Goal: Task Accomplishment & Management: Complete application form

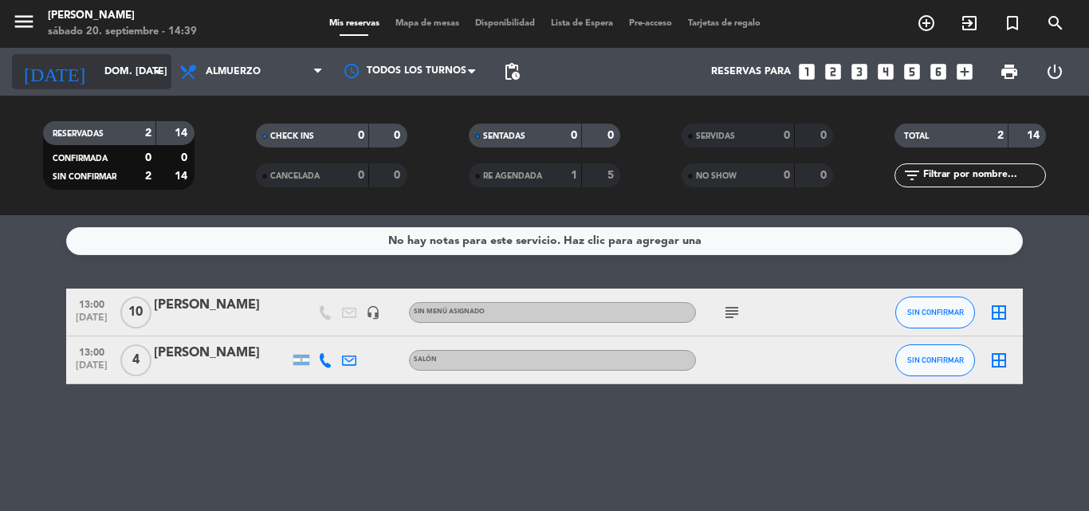
click at [139, 70] on input "dom. [DATE]" at bounding box center [163, 71] width 135 height 27
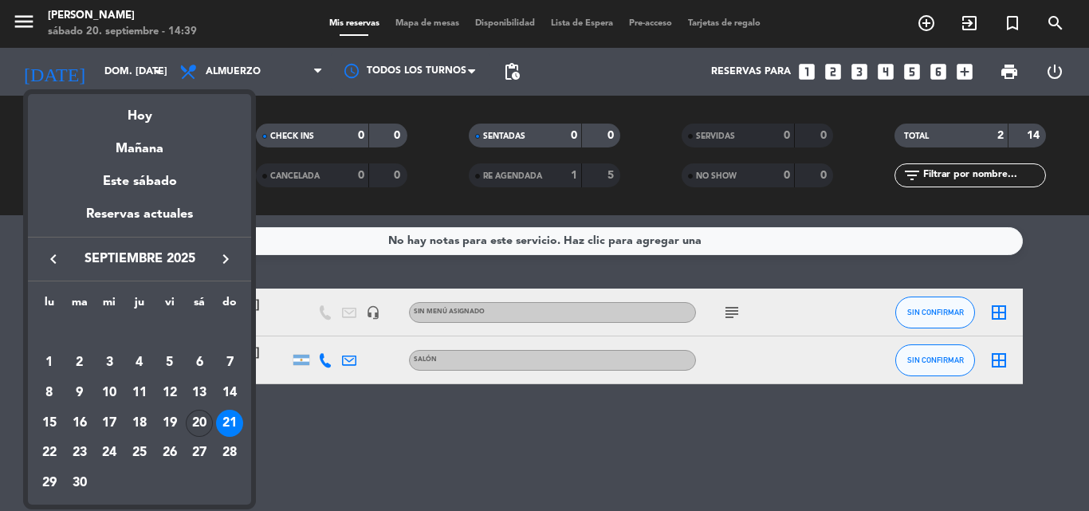
click at [203, 421] on div "20" at bounding box center [199, 423] width 27 height 27
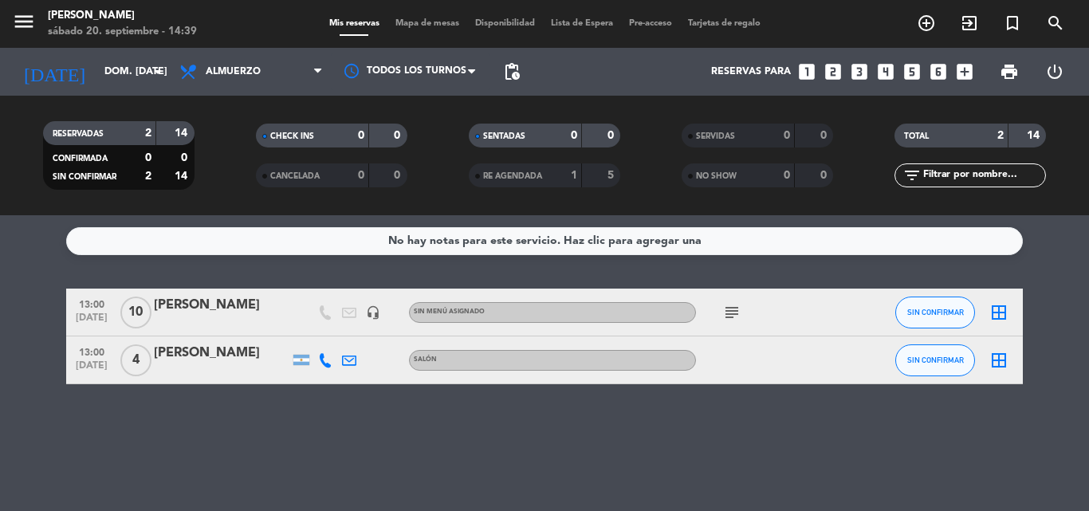
type input "sáb. [DATE]"
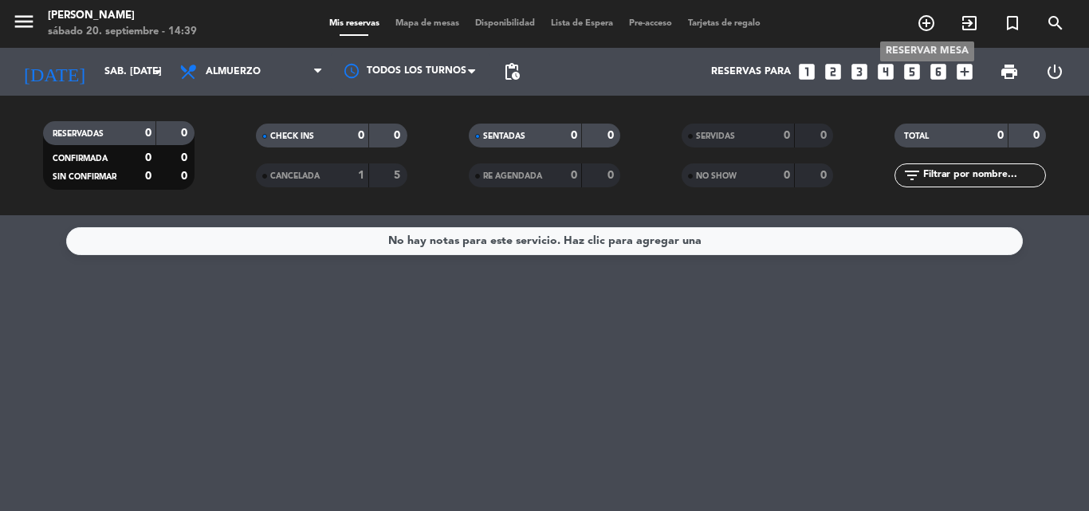
click at [932, 25] on icon "add_circle_outline" at bounding box center [926, 23] width 19 height 19
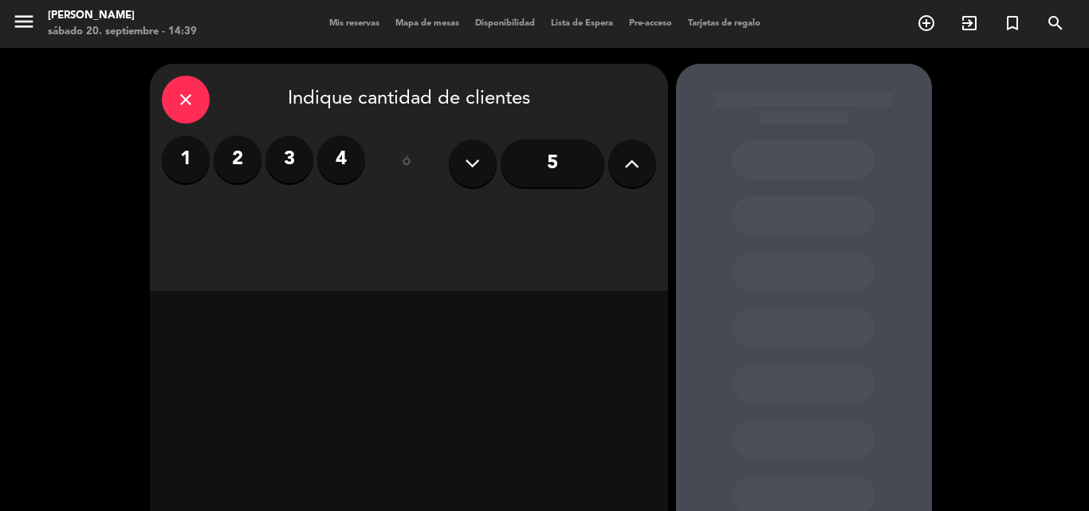
click at [244, 171] on label "2" at bounding box center [238, 160] width 48 height 48
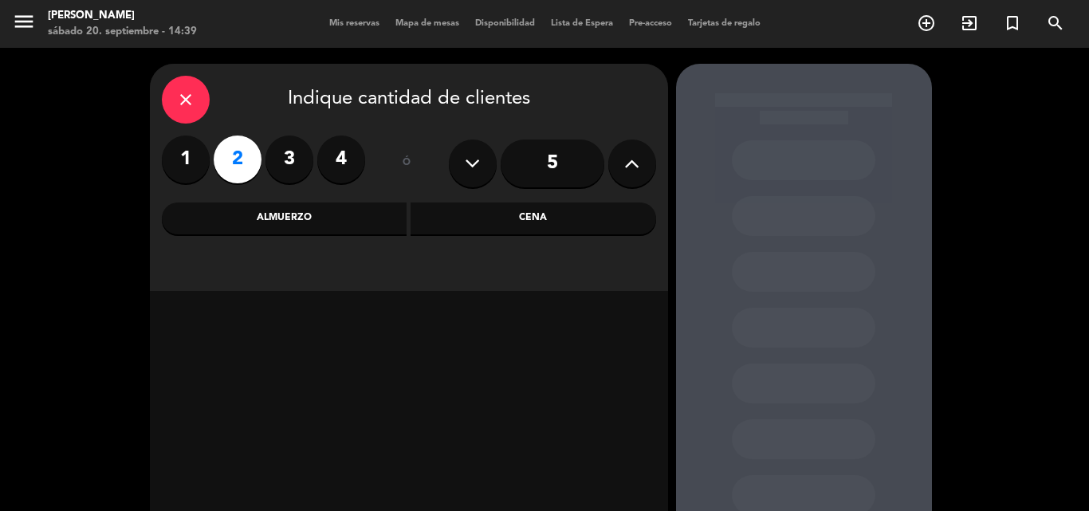
click at [552, 219] on div "Cena" at bounding box center [534, 219] width 246 height 32
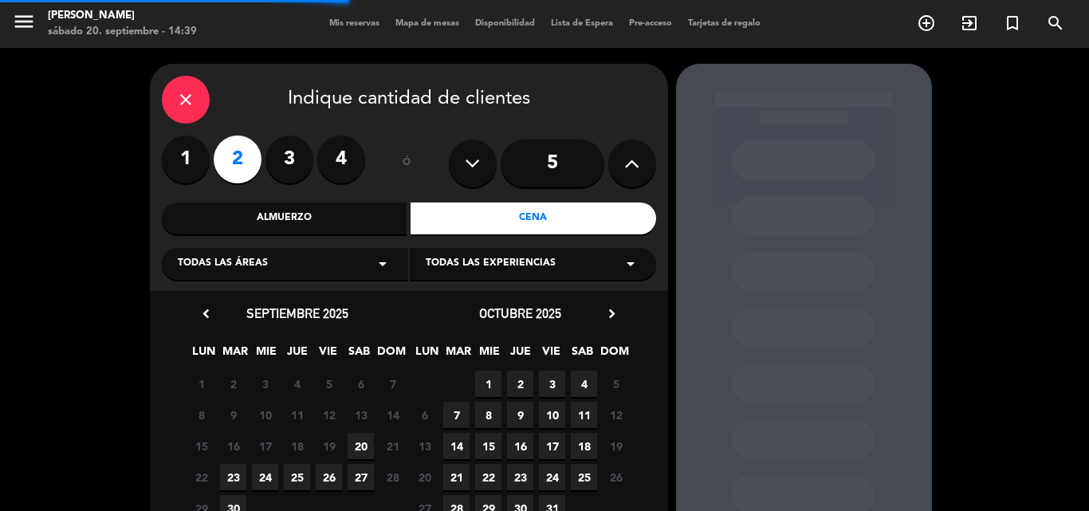
scroll to position [80, 0]
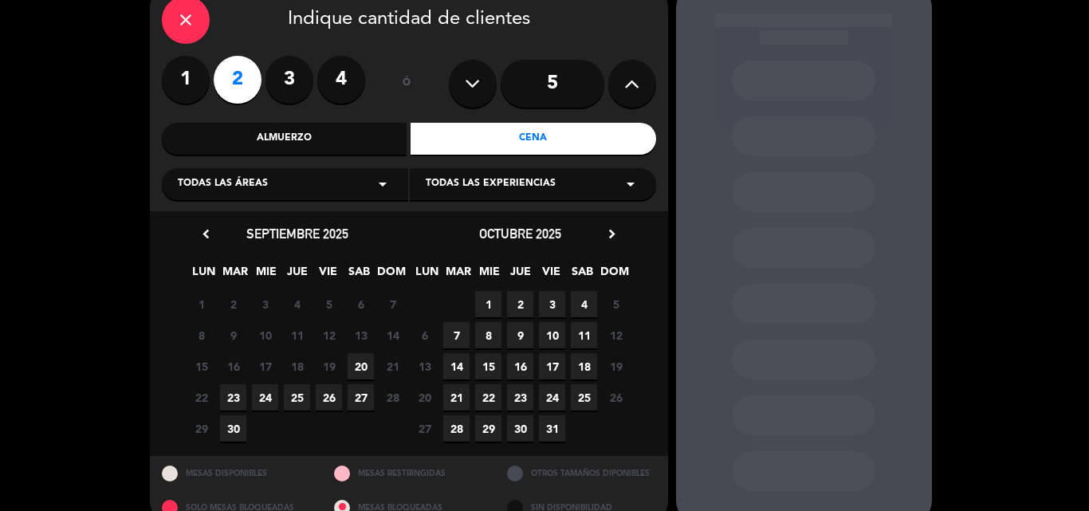
click at [364, 356] on span "20" at bounding box center [361, 366] width 26 height 26
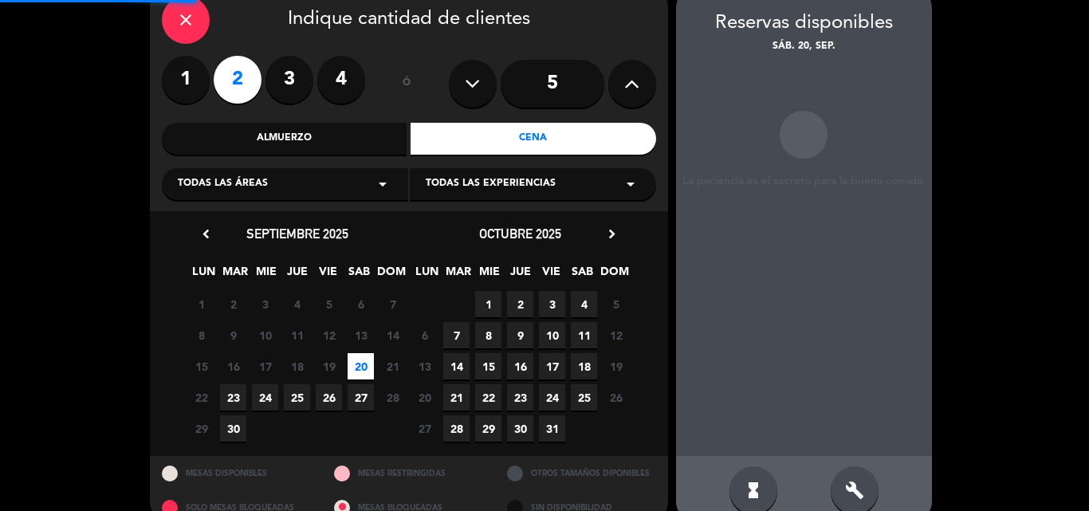
scroll to position [64, 0]
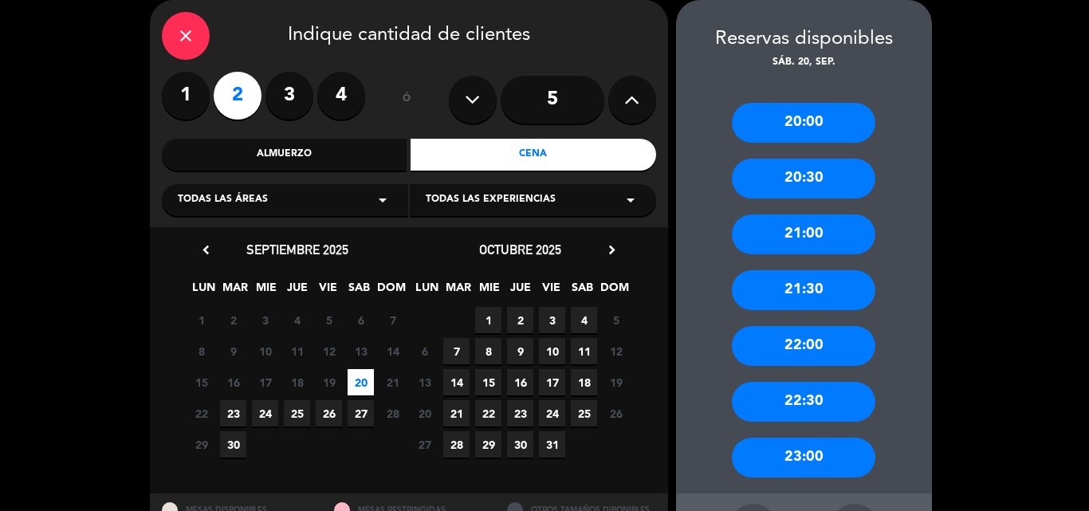
click at [821, 128] on div "20:00" at bounding box center [804, 123] width 144 height 40
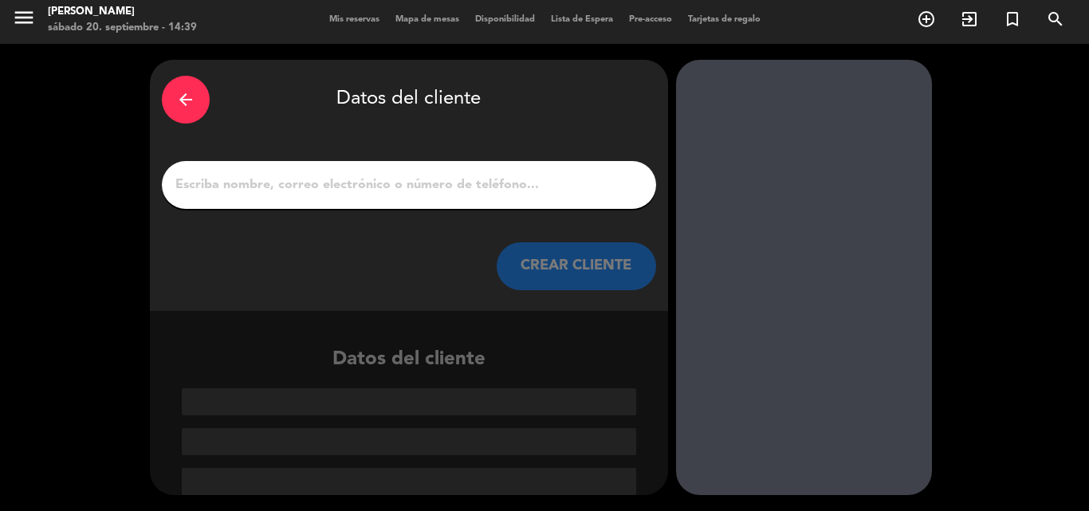
click at [506, 194] on input "1" at bounding box center [409, 185] width 471 height 22
click at [575, 193] on input "1" at bounding box center [409, 185] width 471 height 22
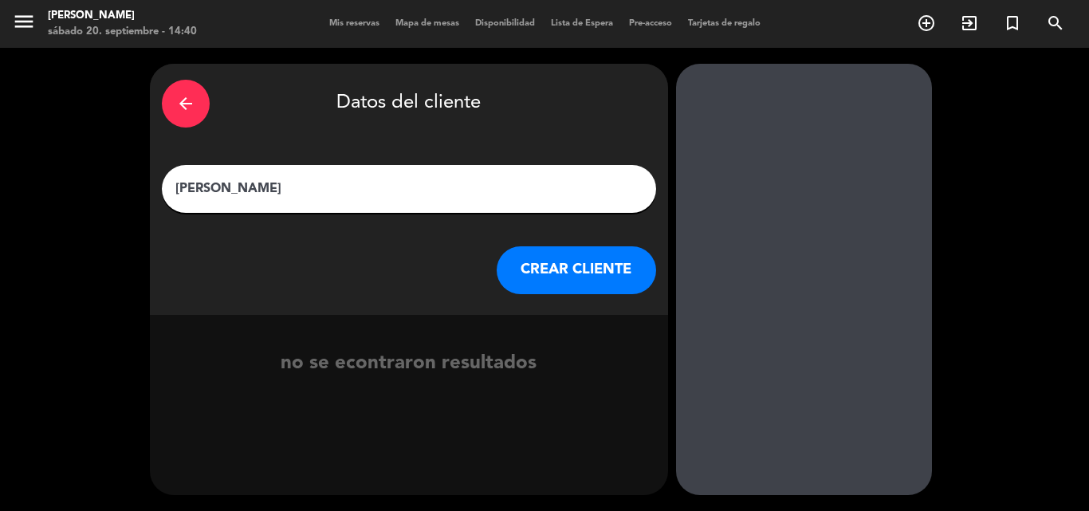
type input "[PERSON_NAME]"
click at [574, 278] on button "CREAR CLIENTE" at bounding box center [576, 270] width 159 height 48
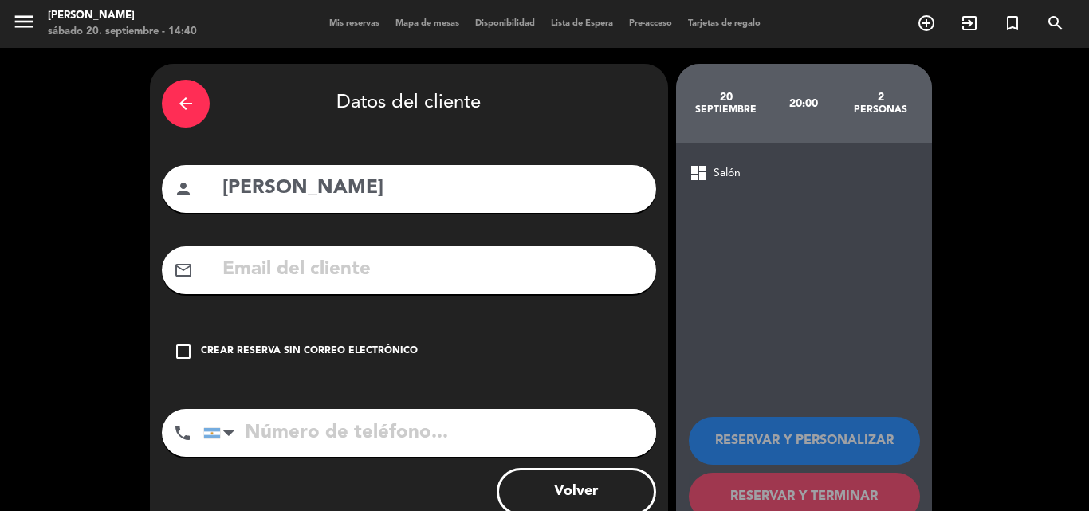
click at [176, 356] on icon "check_box_outline_blank" at bounding box center [183, 351] width 19 height 19
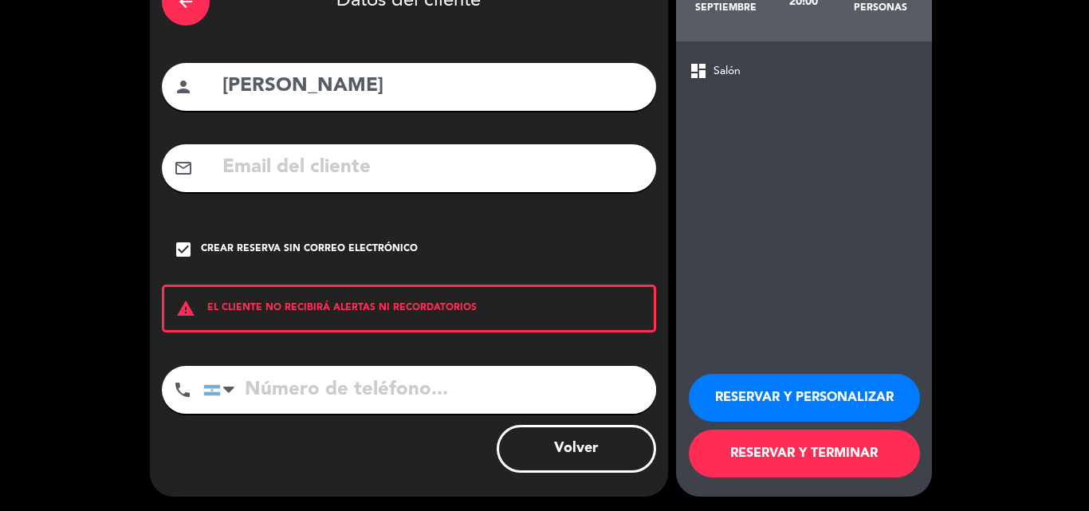
scroll to position [104, 0]
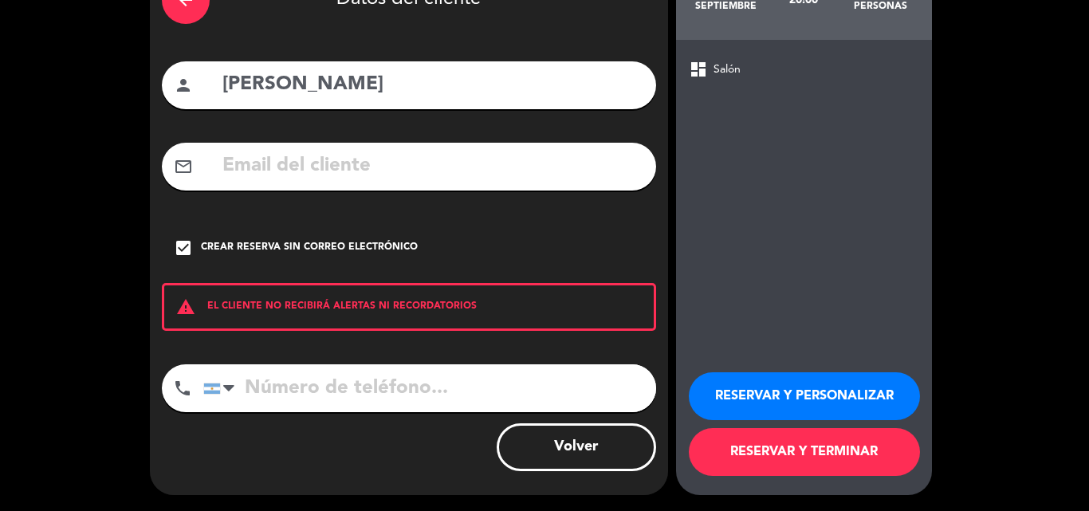
click at [821, 400] on button "RESERVAR Y PERSONALIZAR" at bounding box center [804, 396] width 231 height 48
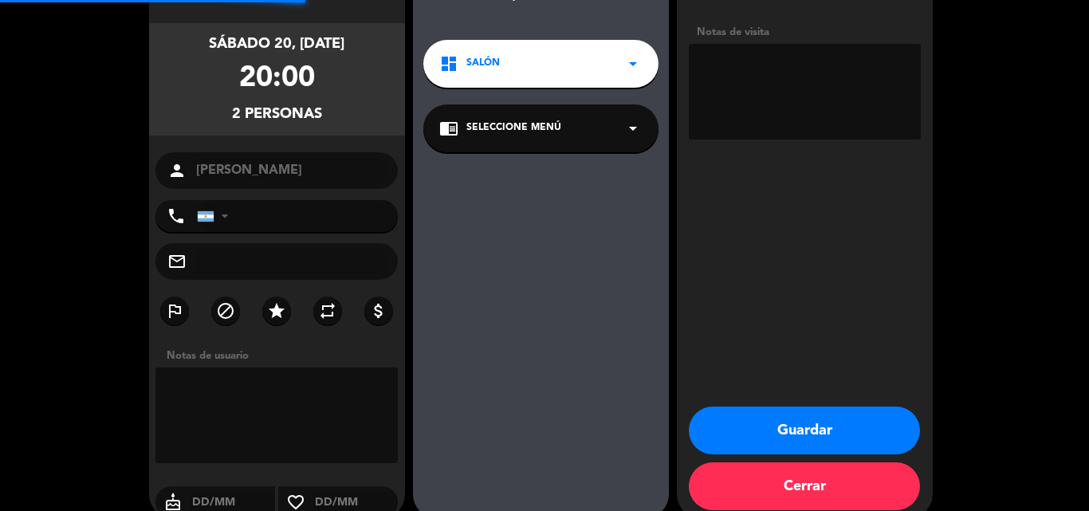
scroll to position [64, 0]
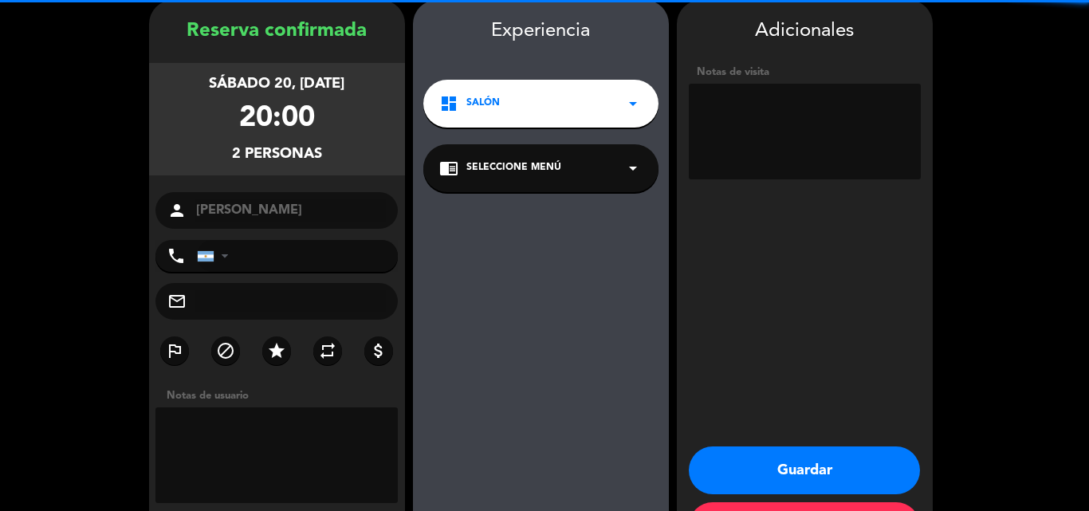
click at [774, 120] on textarea at bounding box center [805, 132] width 232 height 96
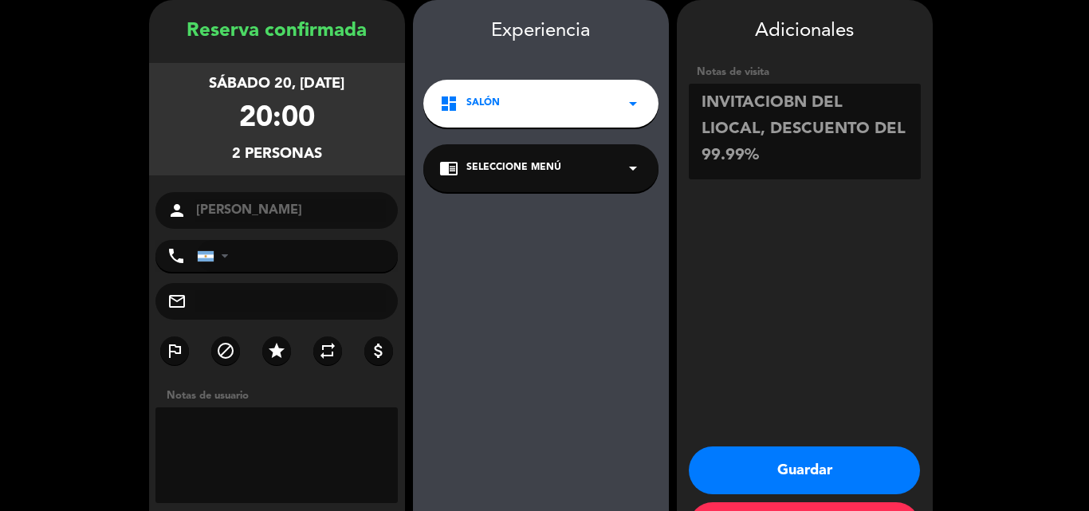
type textarea "INVITACIOBN DEL LIOCAL, DESCUENTO DEL 99.99%"
click at [780, 467] on button "Guardar" at bounding box center [804, 471] width 231 height 48
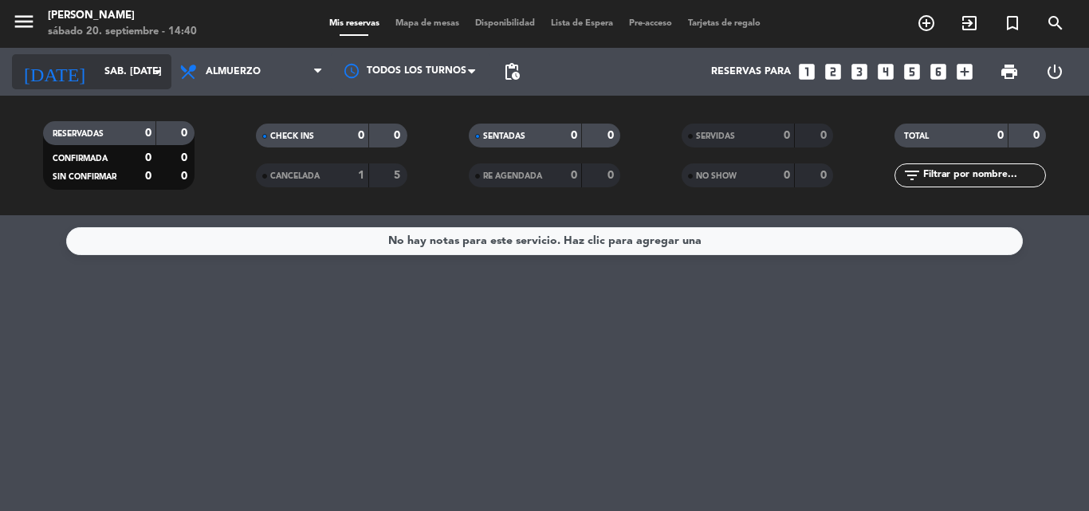
click at [136, 73] on input "sáb. [DATE]" at bounding box center [163, 71] width 135 height 27
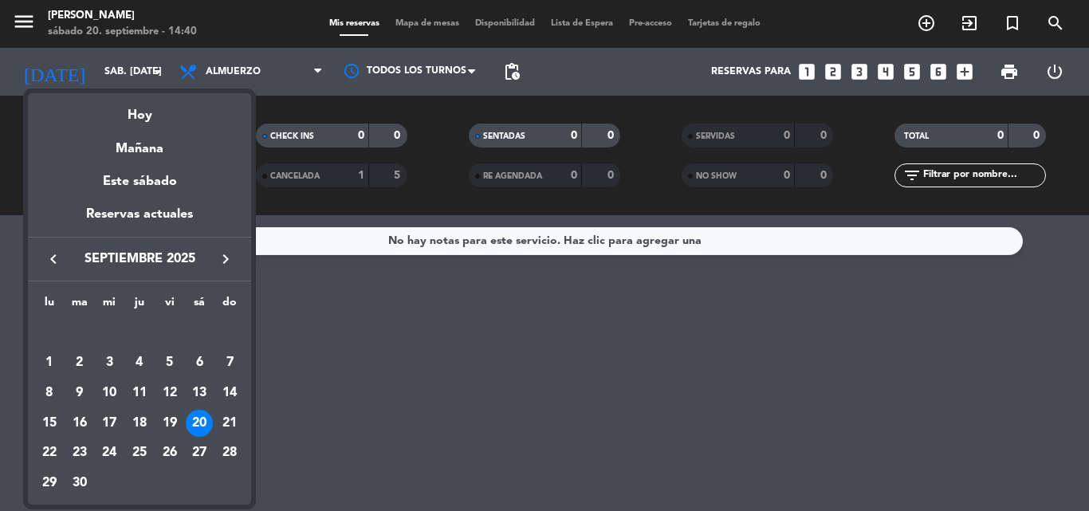
click at [198, 416] on div "20" at bounding box center [199, 423] width 27 height 27
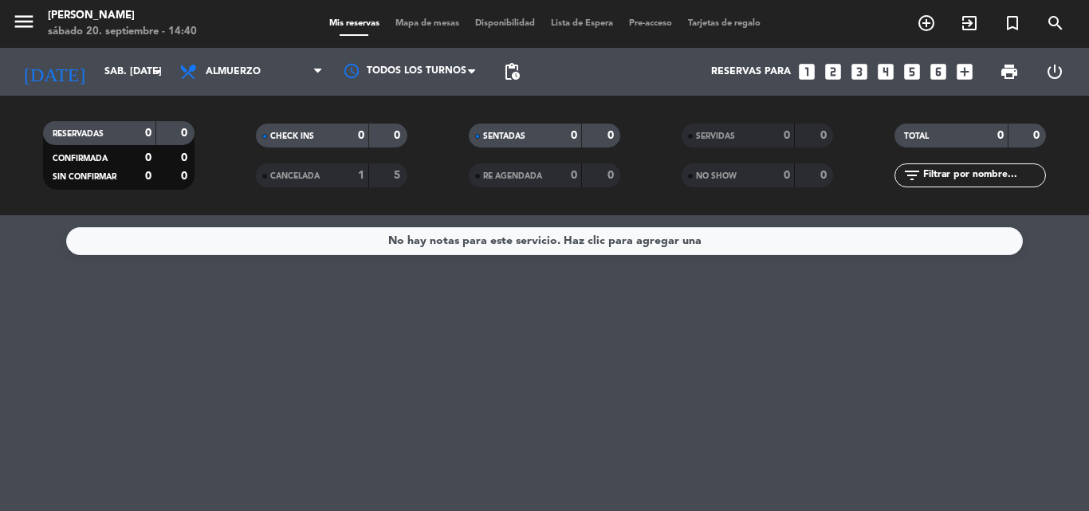
click at [635, 238] on div "No hay notas para este servicio. Haz clic para agregar una" at bounding box center [544, 241] width 313 height 18
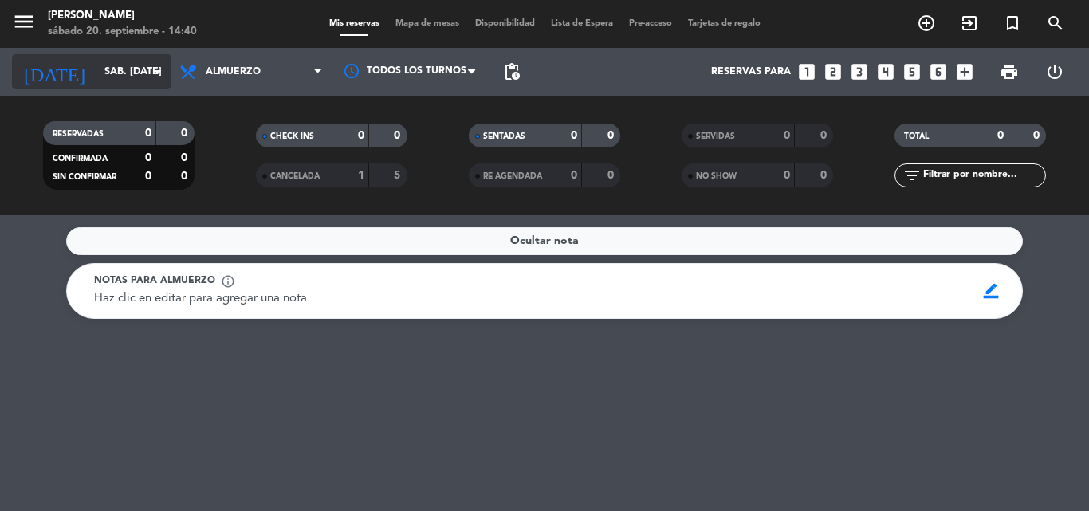
click at [139, 72] on input "sáb. [DATE]" at bounding box center [163, 71] width 135 height 27
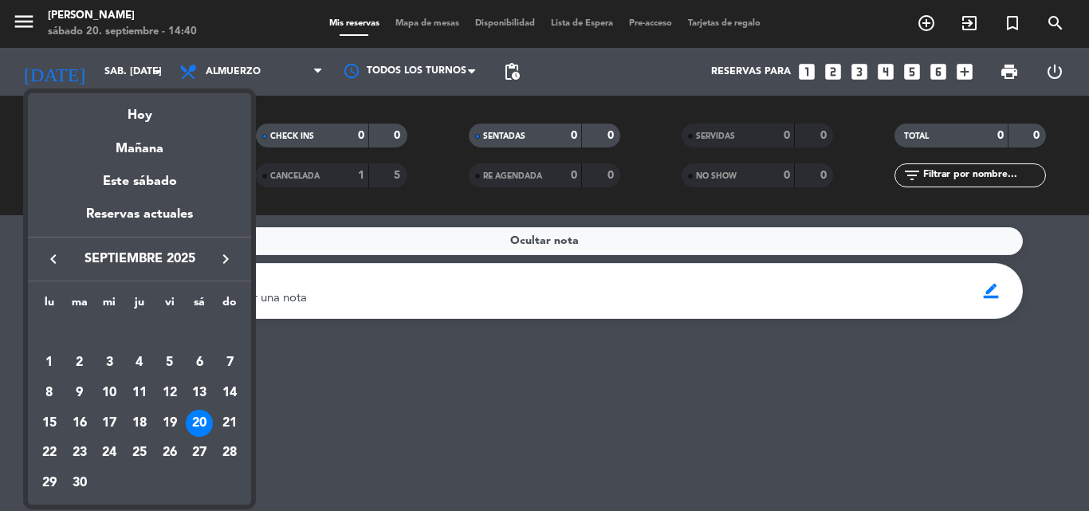
click at [935, 17] on div at bounding box center [544, 255] width 1089 height 511
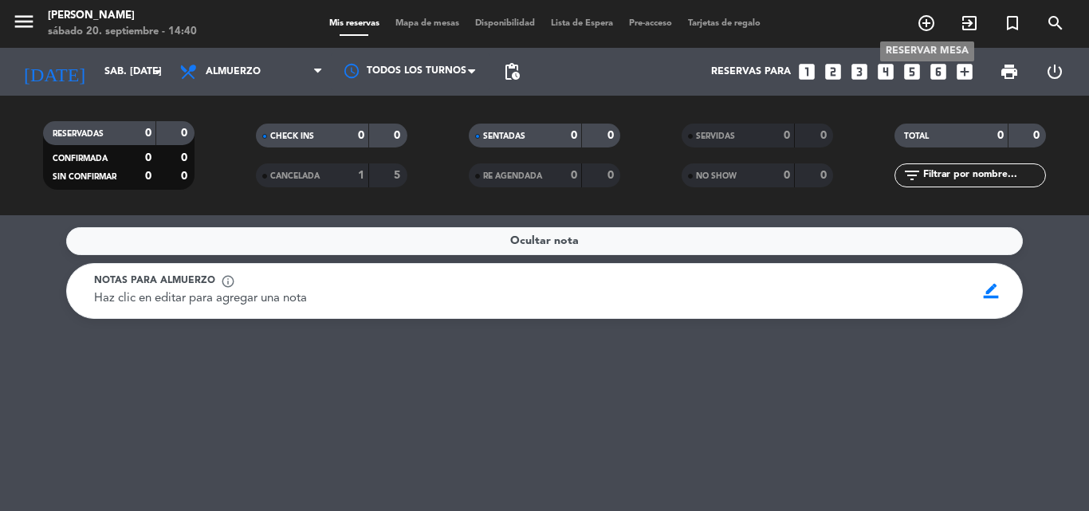
click at [935, 17] on icon "add_circle_outline" at bounding box center [926, 23] width 19 height 19
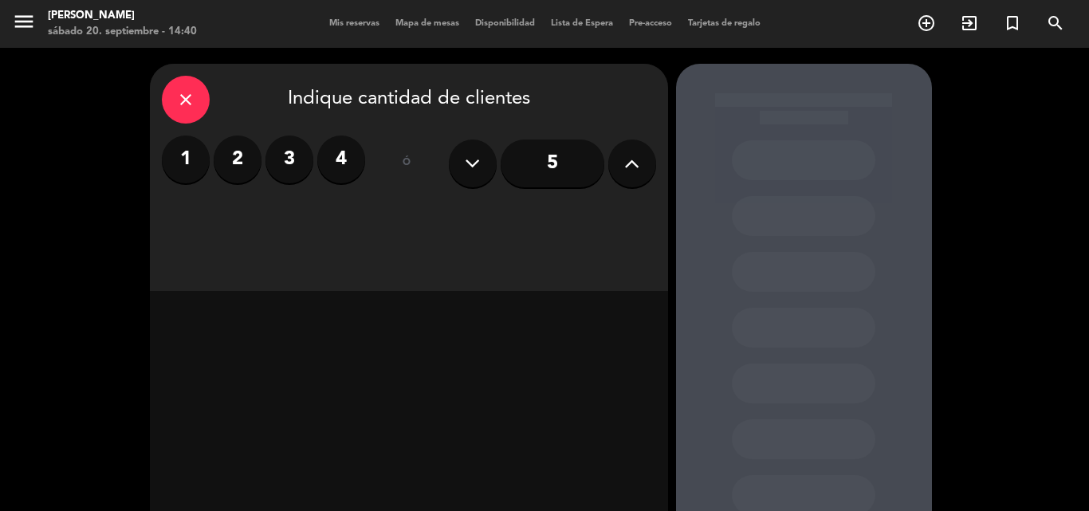
click at [237, 167] on label "2" at bounding box center [238, 160] width 48 height 48
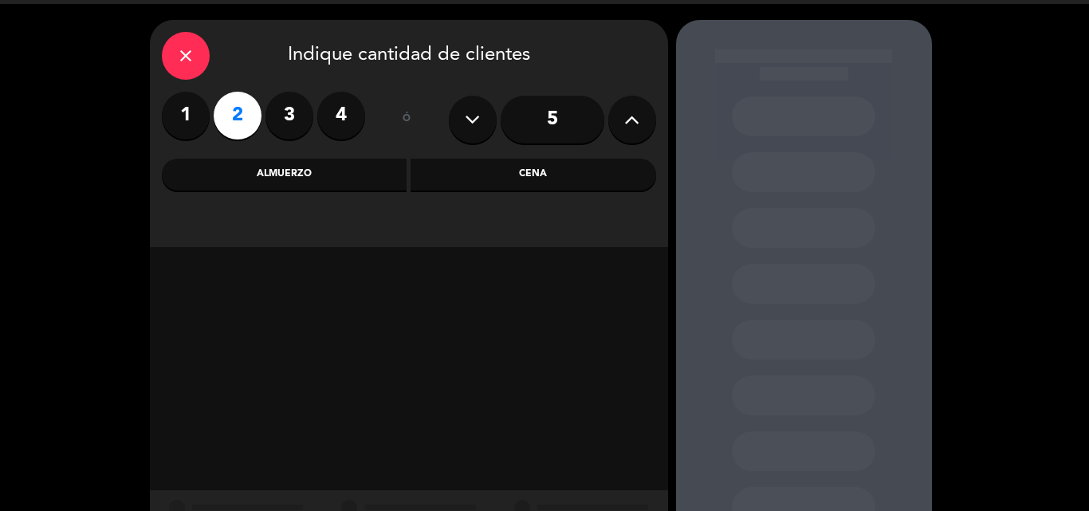
scroll to position [80, 0]
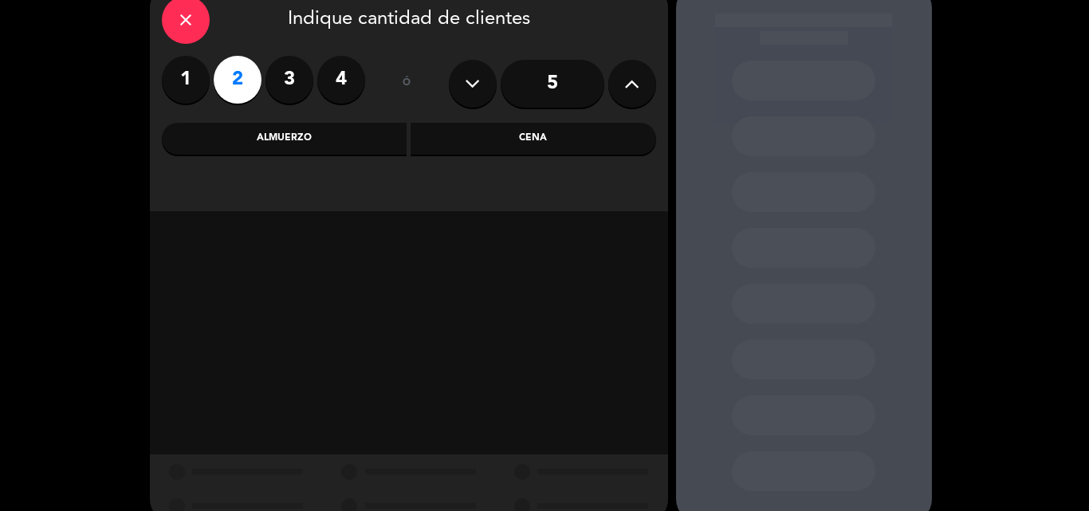
click at [339, 144] on div "Almuerzo" at bounding box center [285, 139] width 246 height 32
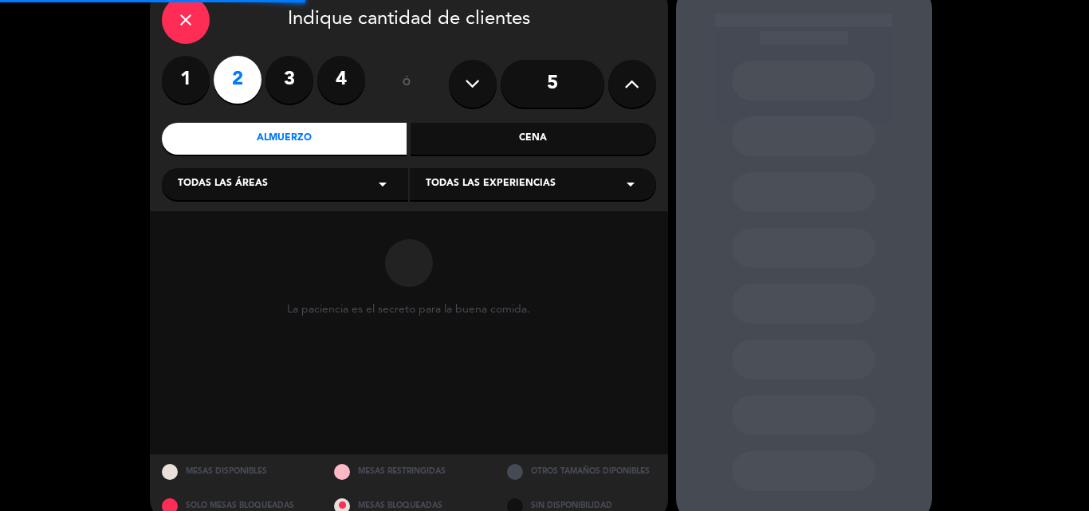
click at [536, 130] on div "Cena" at bounding box center [534, 139] width 246 height 32
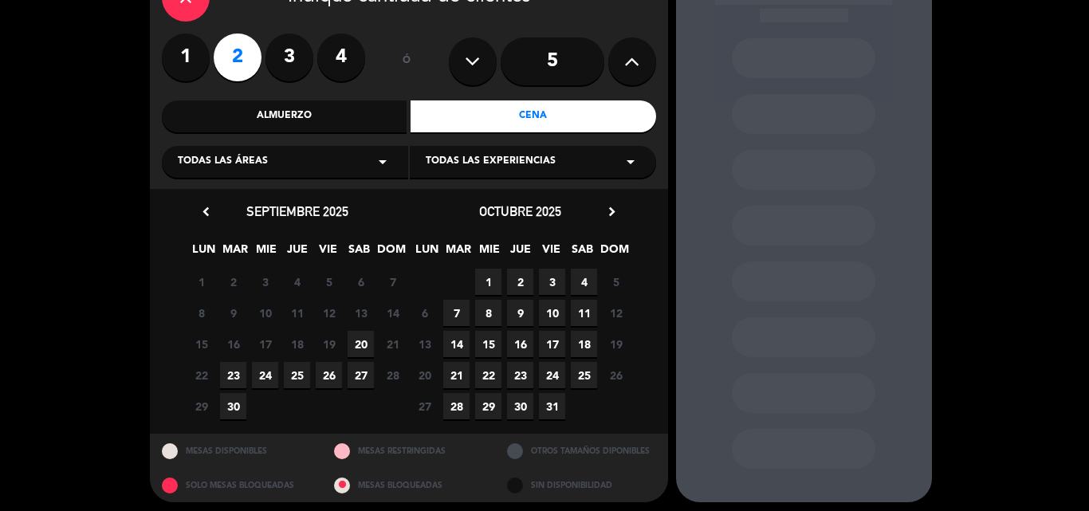
scroll to position [108, 0]
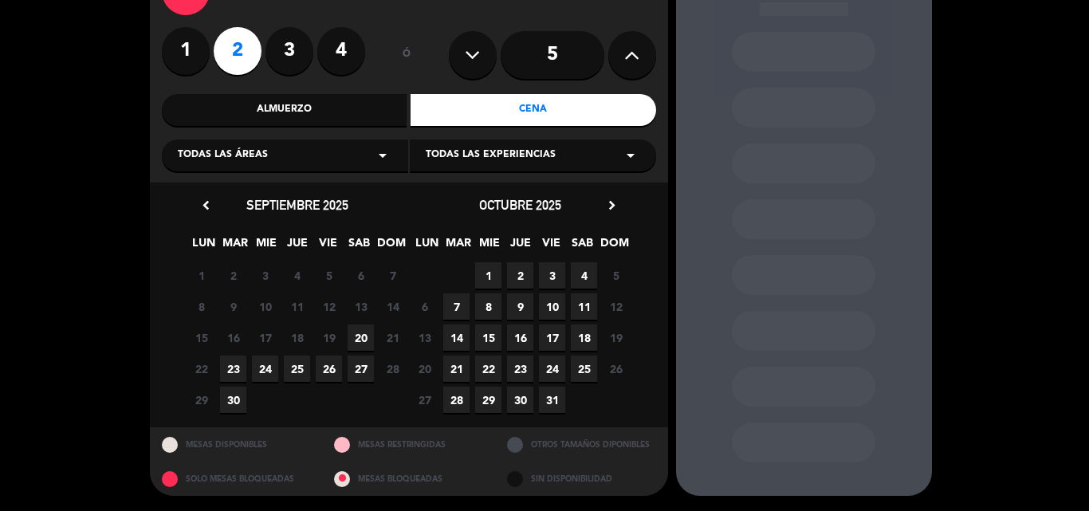
click at [357, 339] on span "20" at bounding box center [361, 338] width 26 height 26
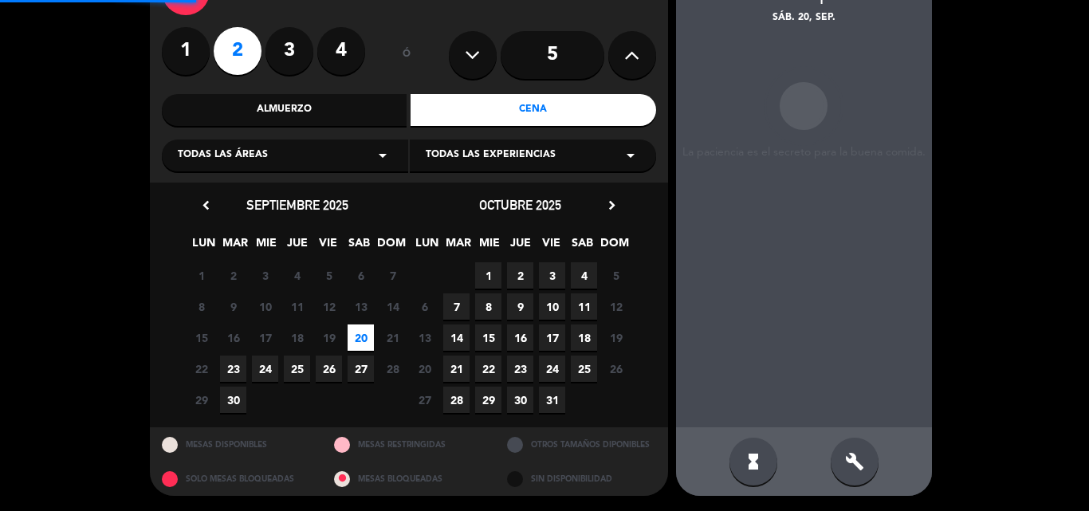
scroll to position [64, 0]
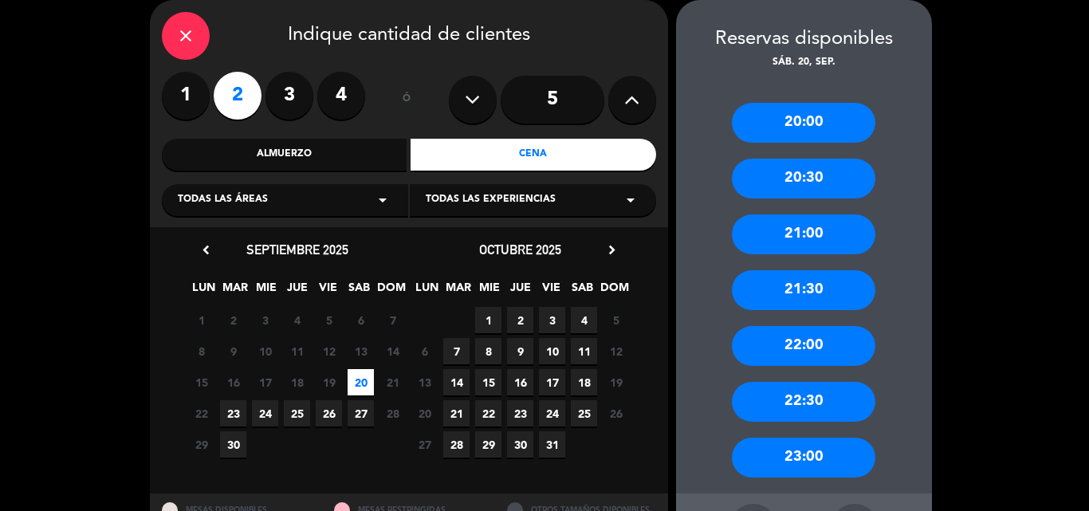
click at [805, 117] on div "20:00" at bounding box center [804, 123] width 144 height 40
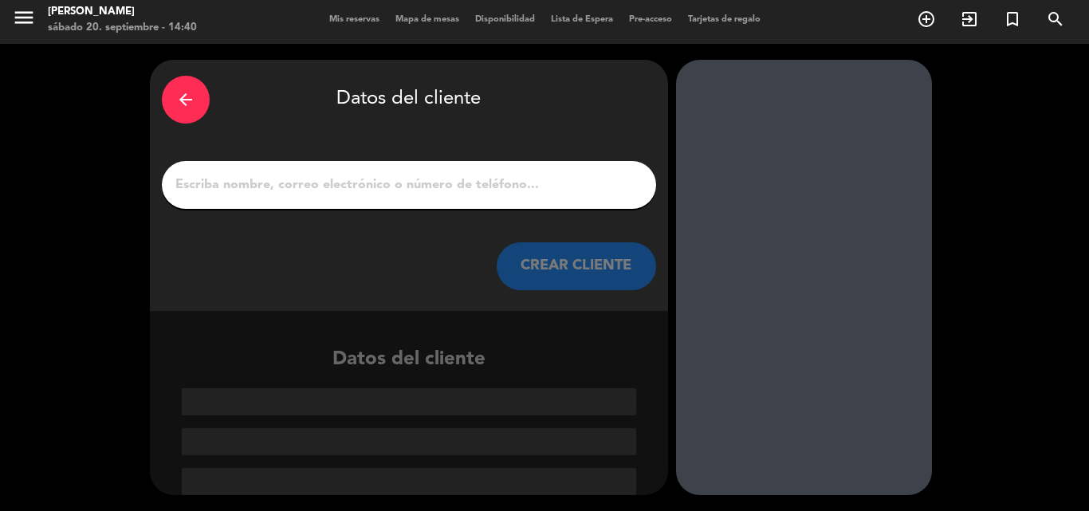
click at [554, 182] on input "1" at bounding box center [409, 185] width 471 height 22
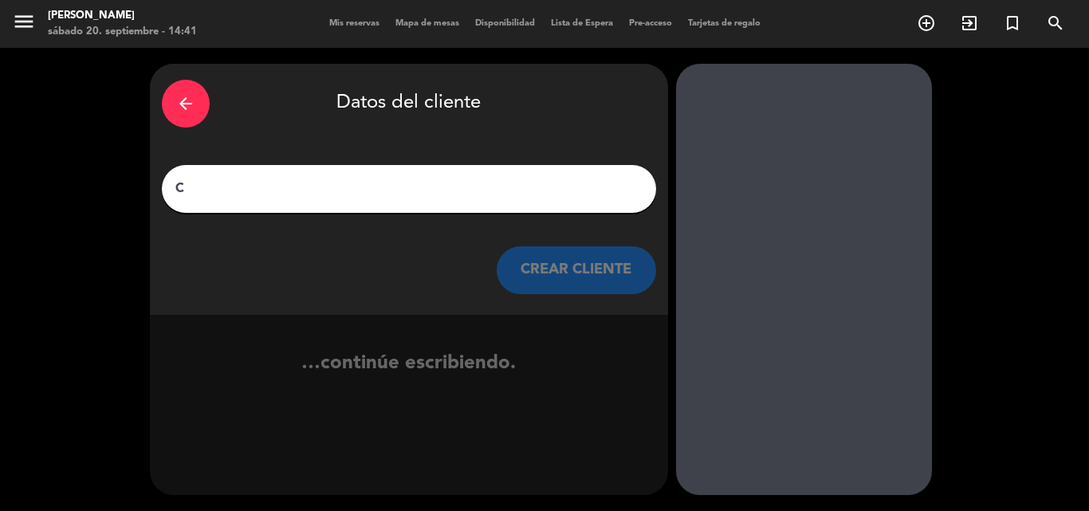
scroll to position [0, 0]
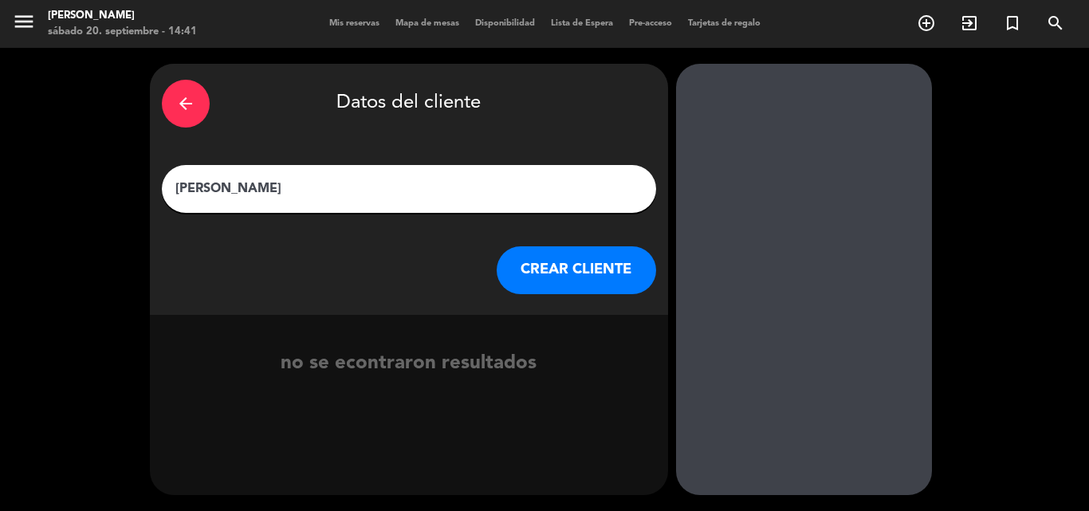
type input "[PERSON_NAME]"
click at [572, 275] on button "CREAR CLIENTE" at bounding box center [576, 270] width 159 height 48
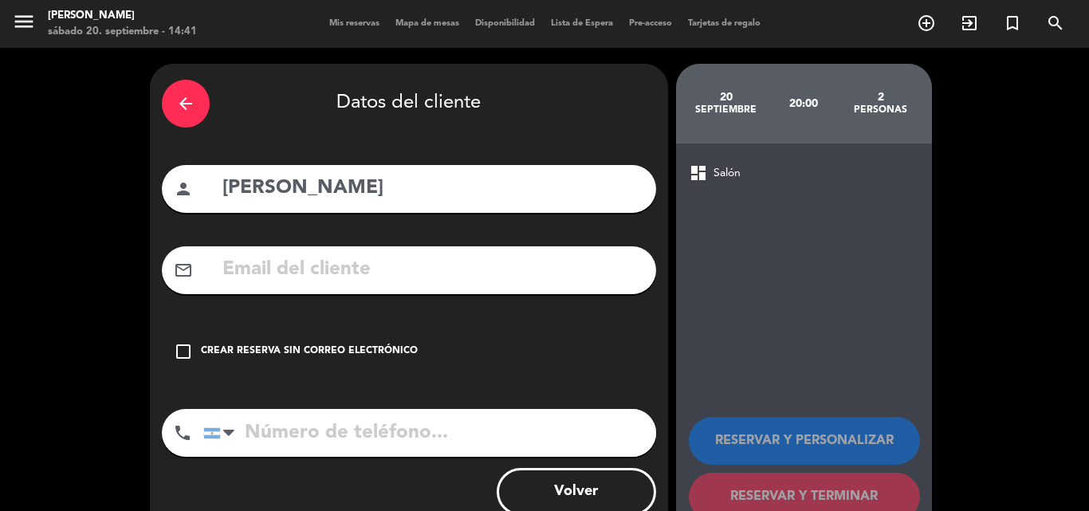
click at [187, 352] on icon "check_box_outline_blank" at bounding box center [183, 351] width 19 height 19
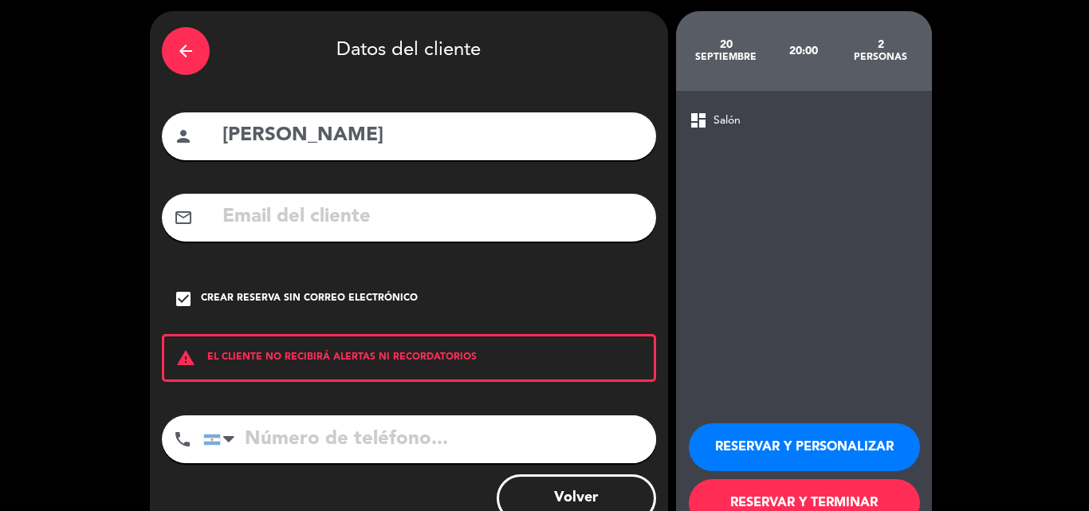
scroll to position [104, 0]
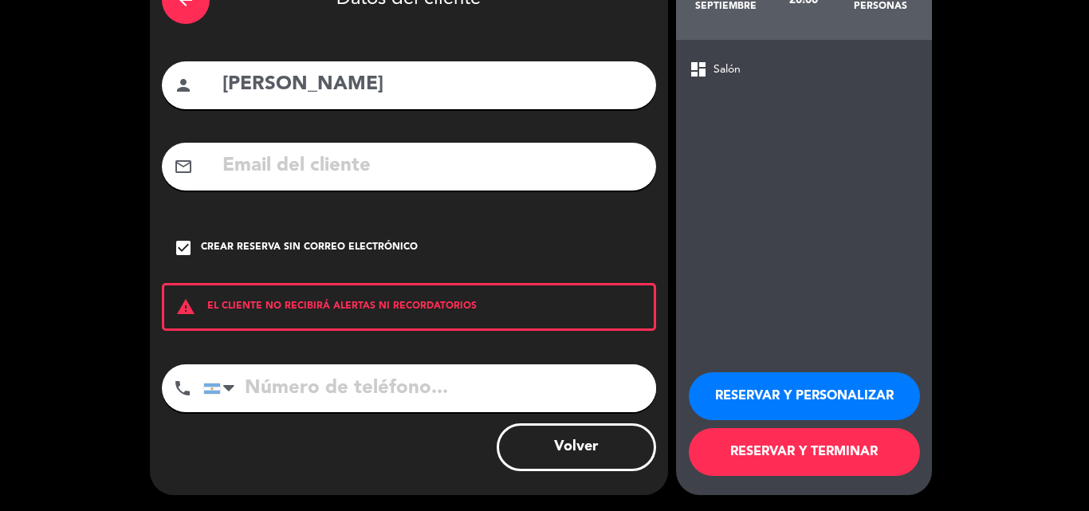
click at [824, 397] on button "RESERVAR Y PERSONALIZAR" at bounding box center [804, 396] width 231 height 48
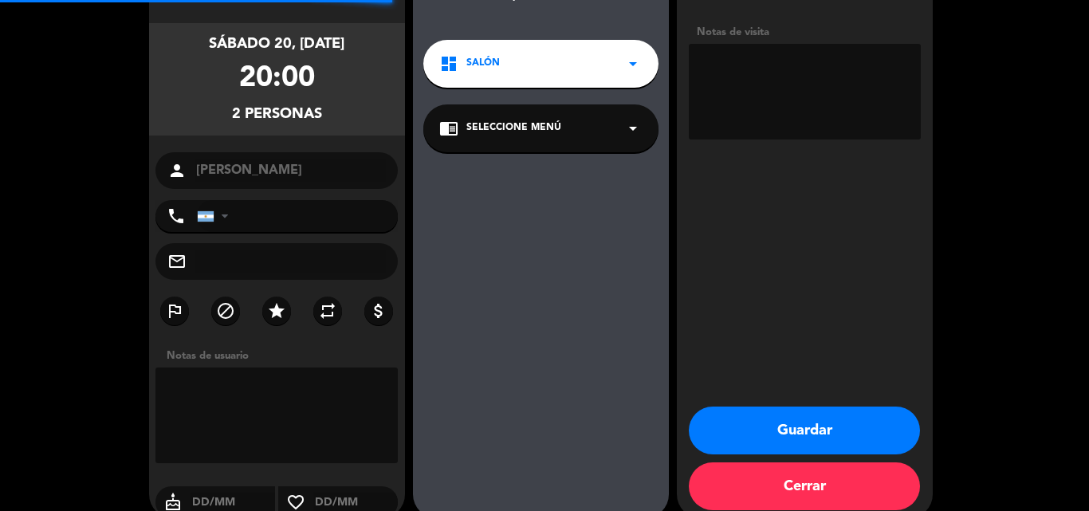
scroll to position [64, 0]
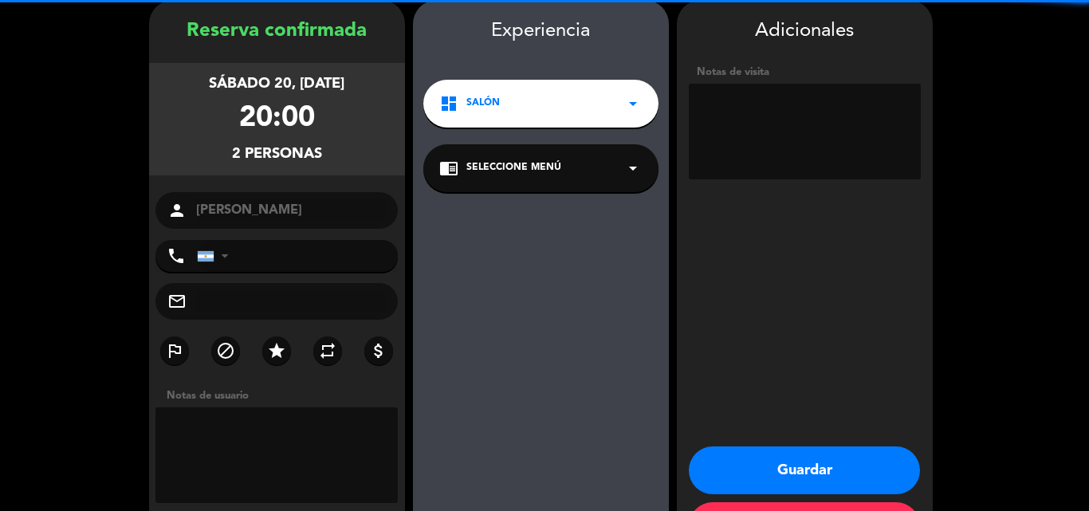
click at [798, 118] on textarea at bounding box center [805, 132] width 232 height 96
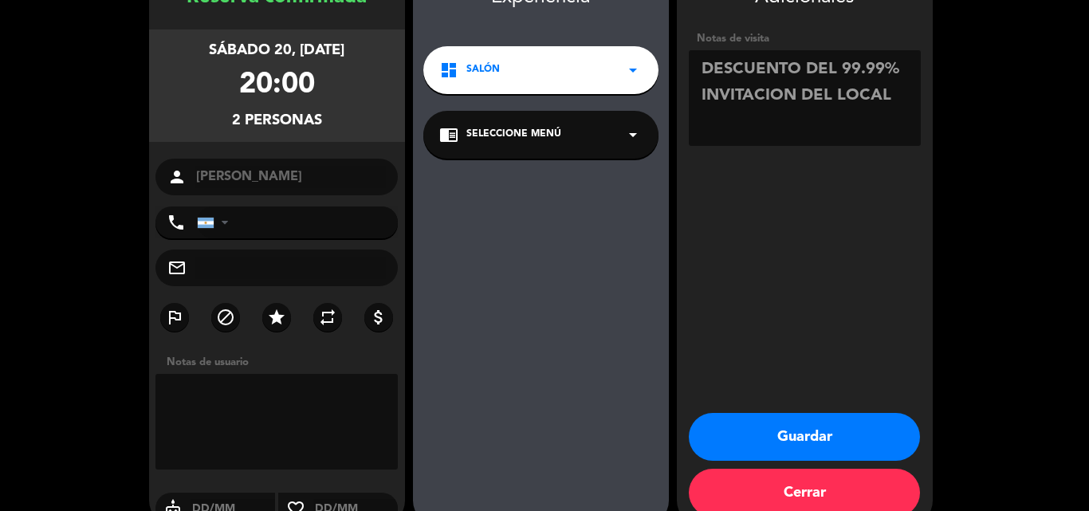
scroll to position [127, 0]
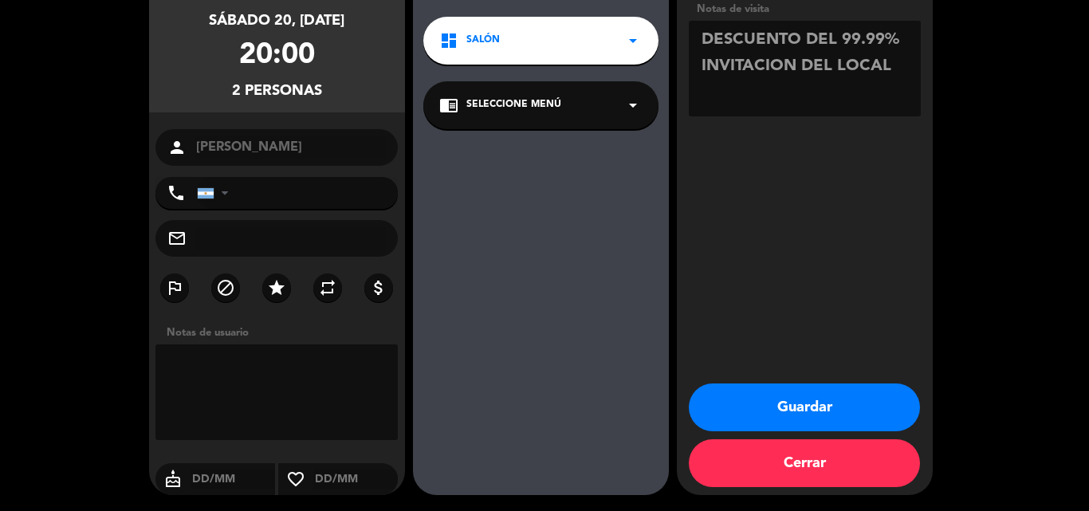
type textarea "DESCUENTO DEL 99.99% INVITACION DEL LOCAL"
click at [760, 408] on button "Guardar" at bounding box center [804, 408] width 231 height 48
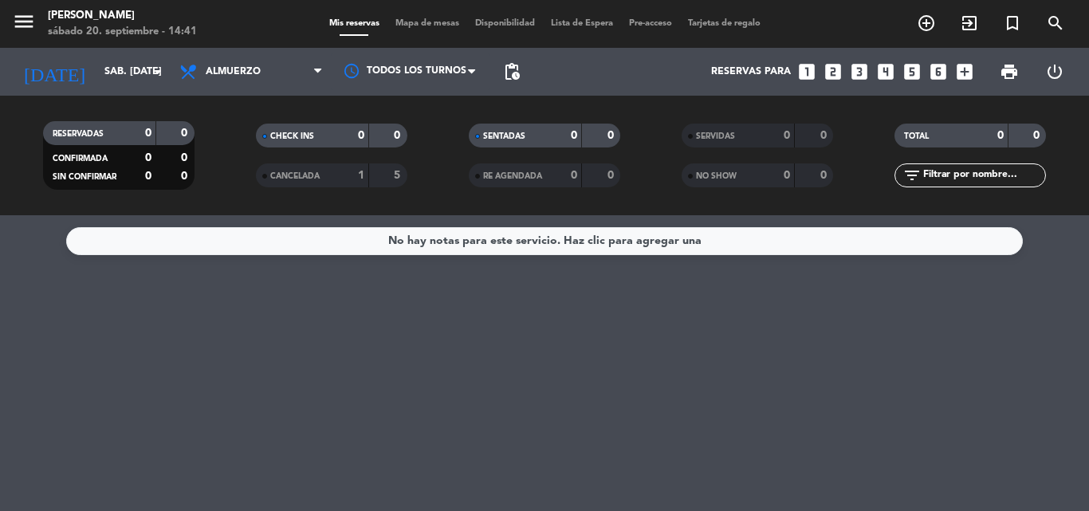
click at [695, 238] on div "No hay notas para este servicio. Haz clic para agregar una" at bounding box center [544, 241] width 313 height 18
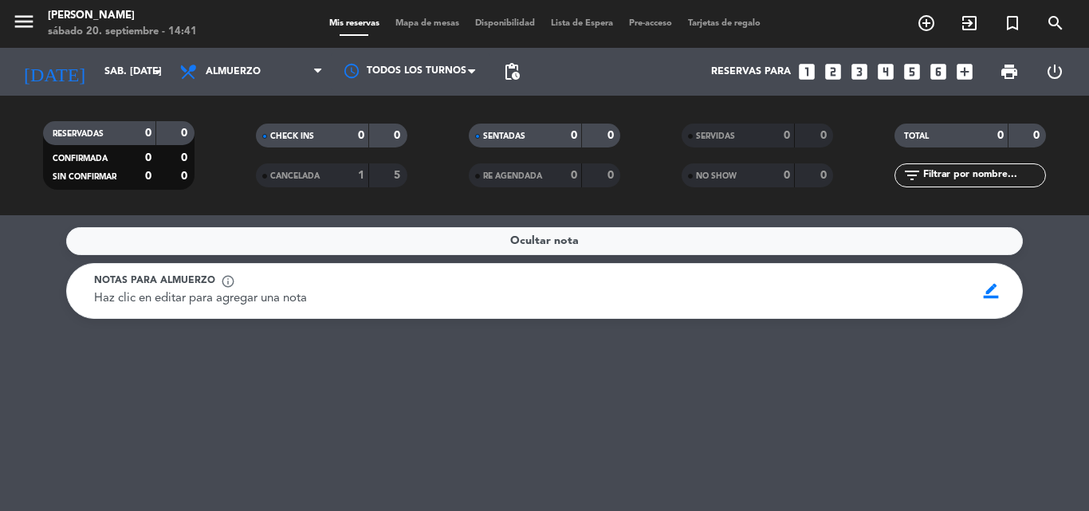
click at [530, 301] on div "Haz clic en editar para agregar una nota" at bounding box center [529, 298] width 871 height 19
